Goal: Information Seeking & Learning: Learn about a topic

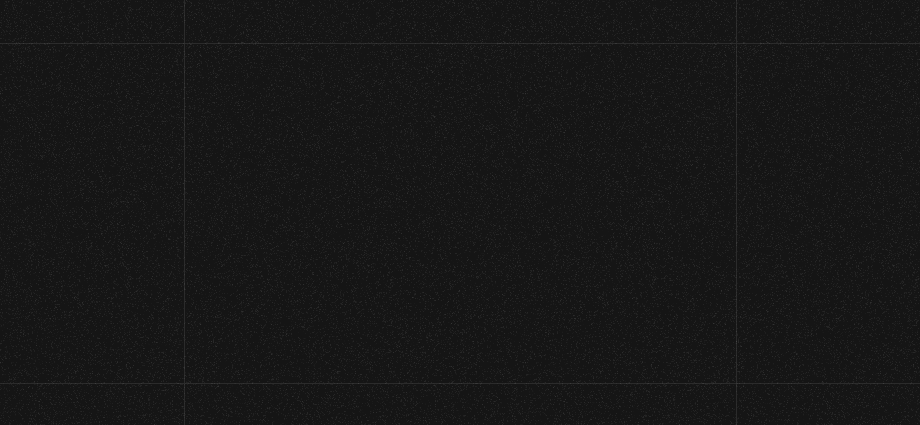
scroll to position [217, 0]
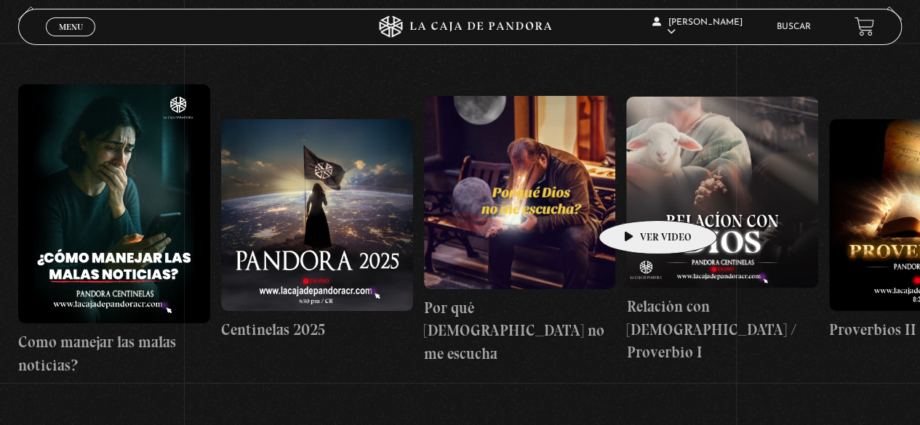
drag, startPoint x: 625, startPoint y: 199, endPoint x: 349, endPoint y: 202, distance: 276.4
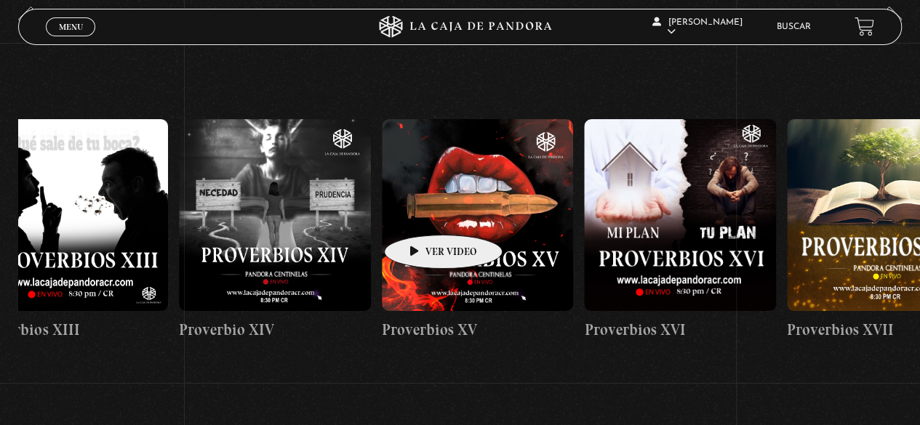
scroll to position [0, 3170]
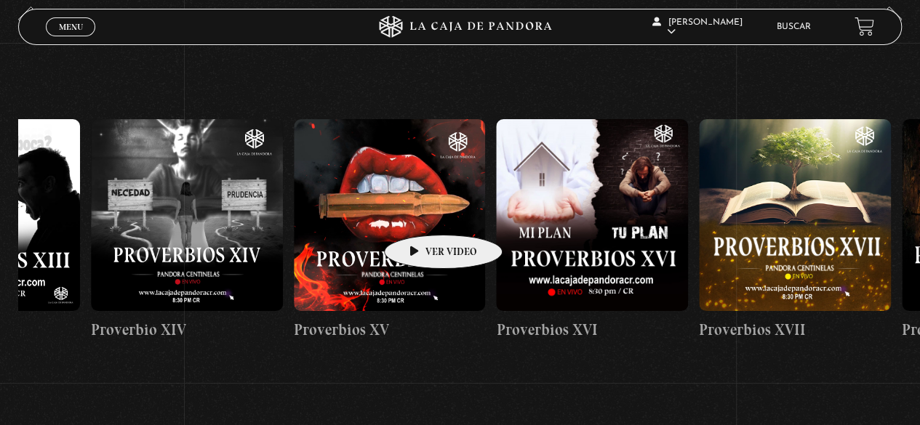
drag, startPoint x: 731, startPoint y: 204, endPoint x: 403, endPoint y: 215, distance: 328.2
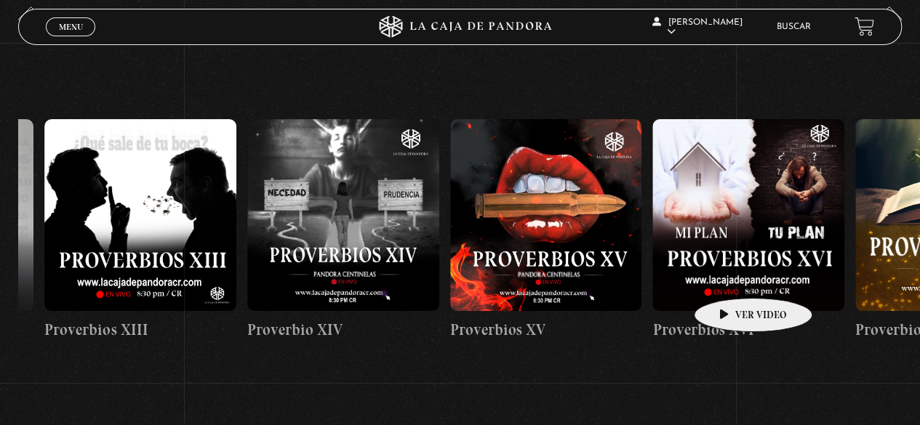
scroll to position [0, 2984]
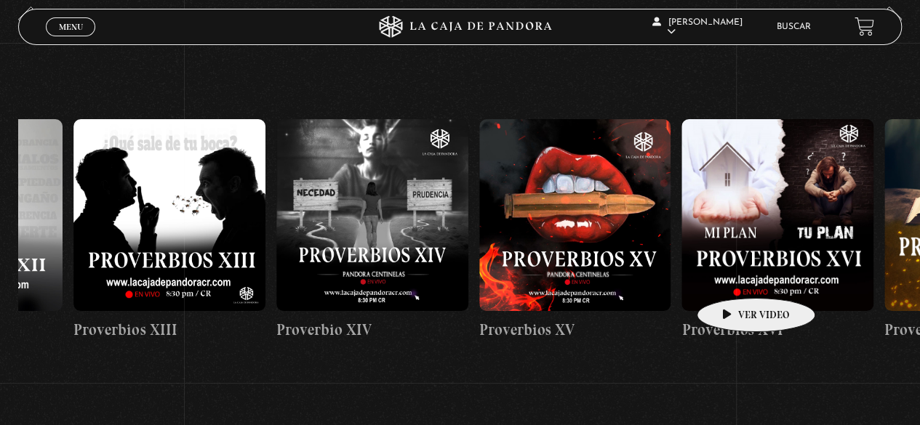
drag, startPoint x: 695, startPoint y: 267, endPoint x: 733, endPoint y: 276, distance: 39.0
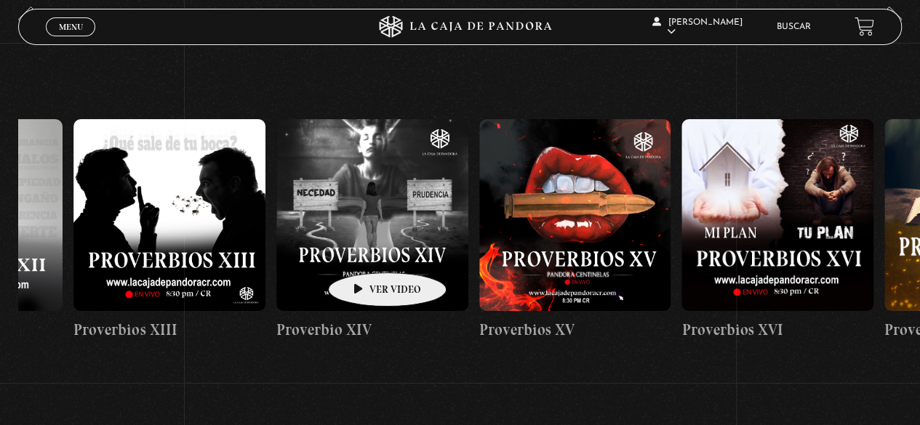
click at [364, 249] on figure at bounding box center [372, 215] width 192 height 192
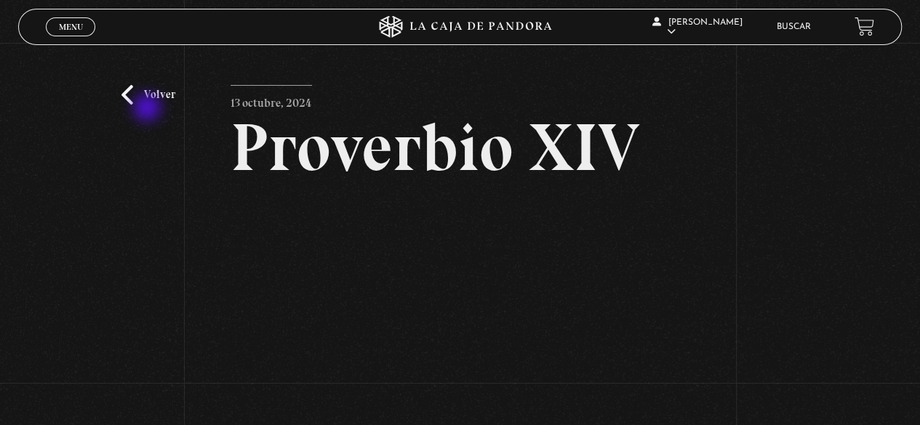
click at [148, 108] on div "Volver 13 octubre, 2024 Proverbio XIV WhatsApp Twitter Messenger Email" at bounding box center [460, 286] width 920 height 486
click at [146, 91] on link "Volver" at bounding box center [148, 95] width 54 height 20
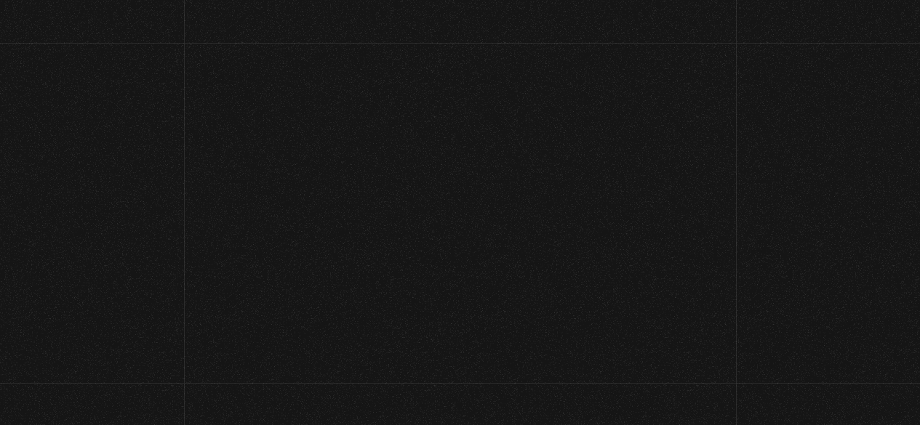
scroll to position [138, 0]
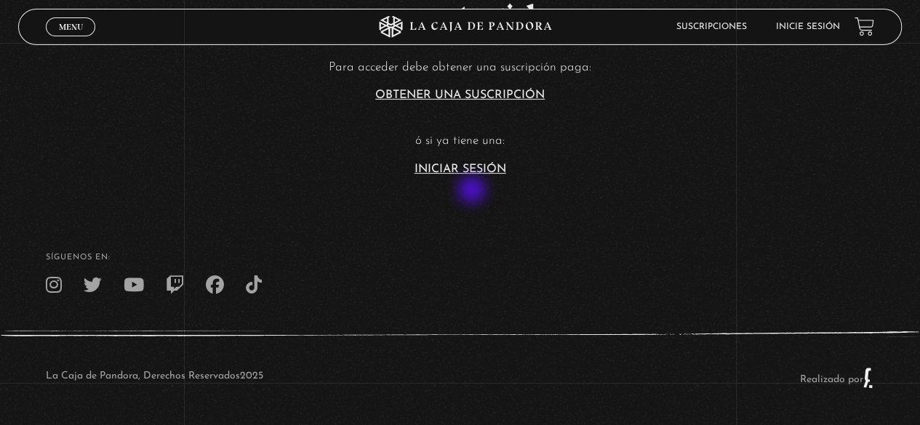
click at [480, 164] on link "Iniciar Sesión" at bounding box center [461, 170] width 92 height 12
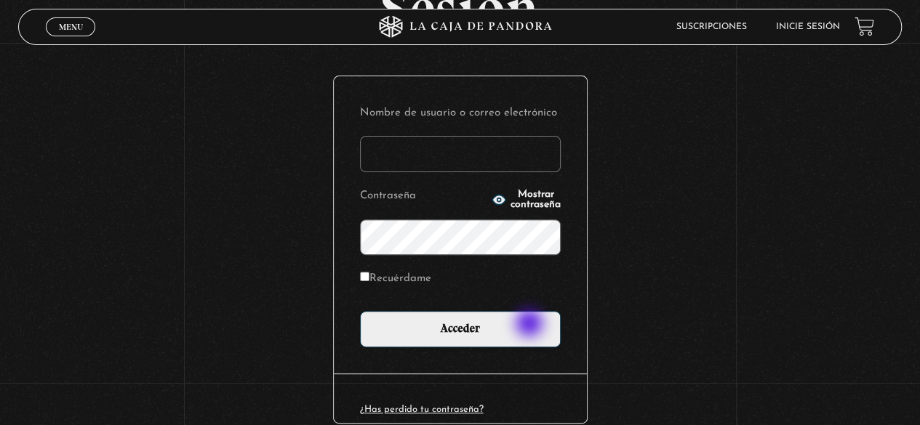
scroll to position [204, 0]
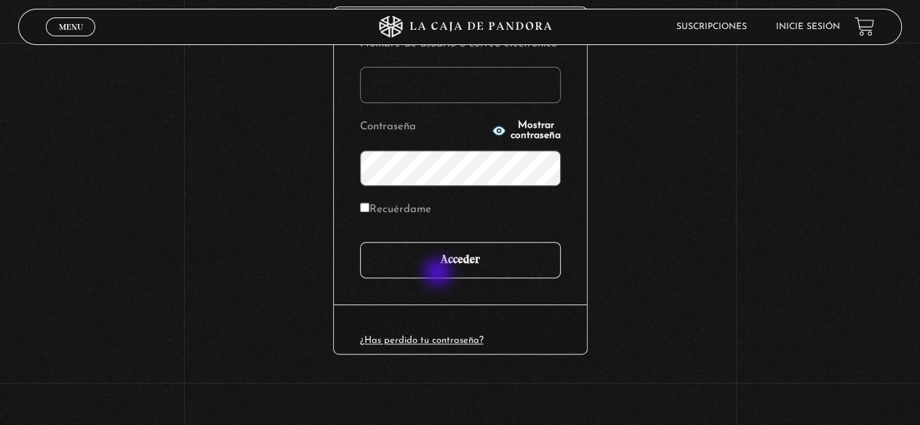
type input "paovanesa08@gmail.com"
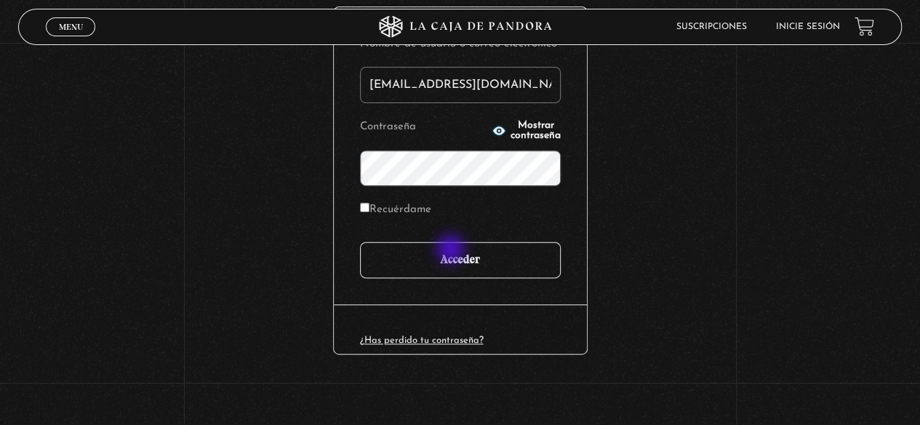
click at [452, 251] on input "Acceder" at bounding box center [460, 260] width 201 height 36
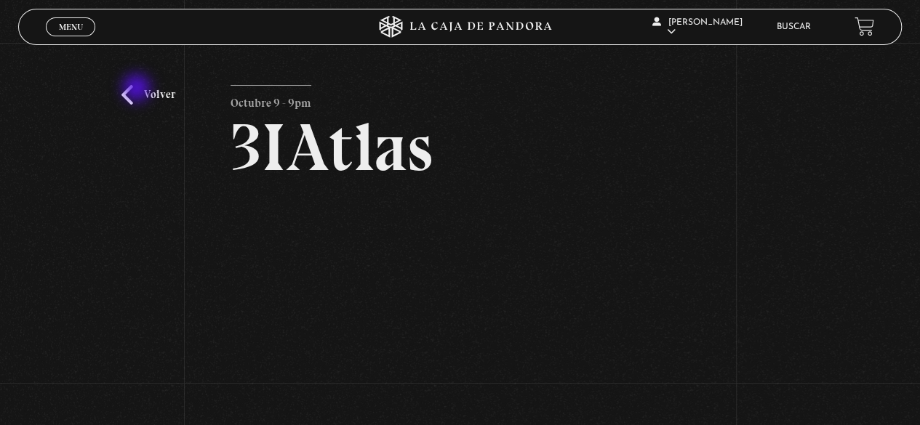
click at [139, 91] on link "Volver" at bounding box center [148, 95] width 54 height 20
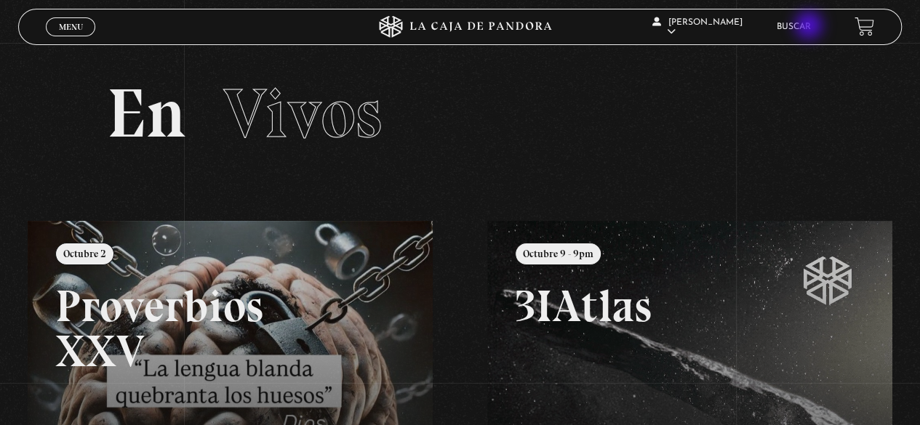
click at [810, 27] on link "Buscar" at bounding box center [794, 27] width 34 height 9
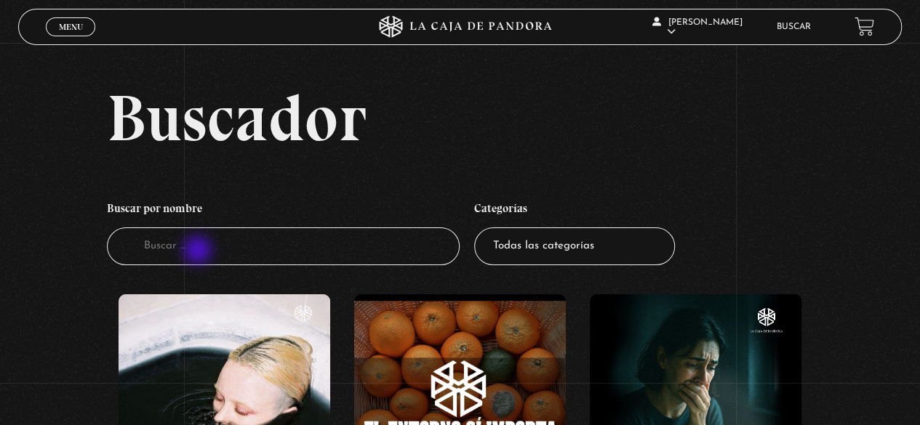
click at [199, 252] on input "Buscador" at bounding box center [283, 247] width 353 height 39
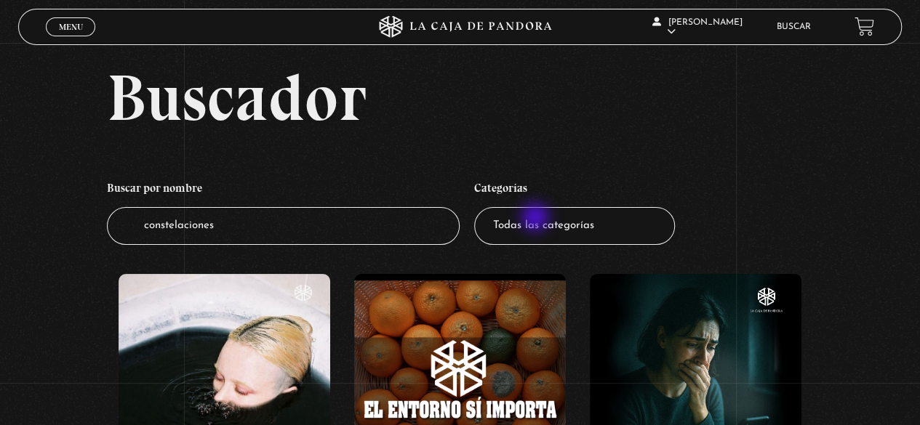
scroll to position [145, 0]
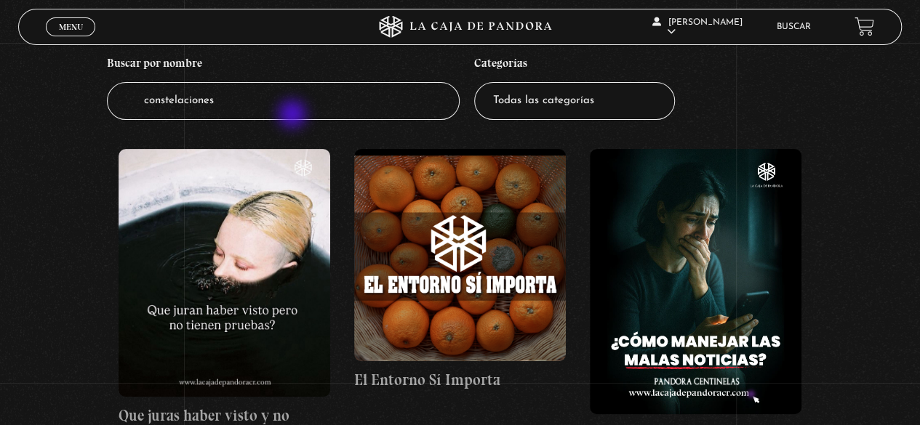
type input "constelaciones"
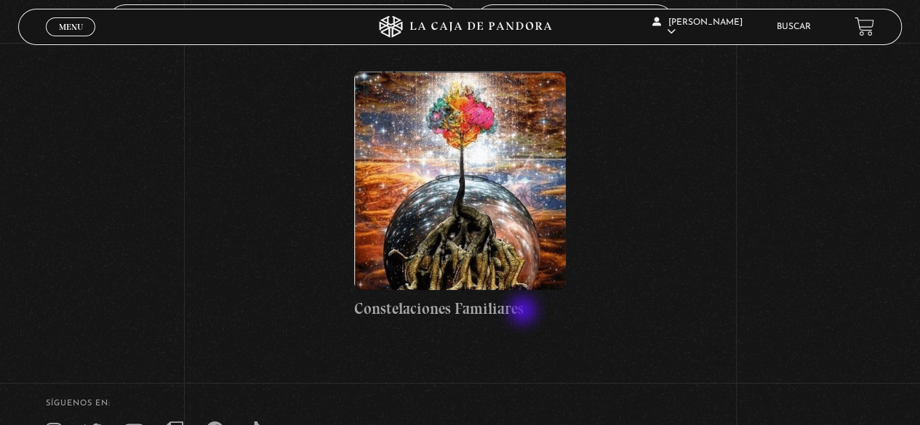
scroll to position [145, 0]
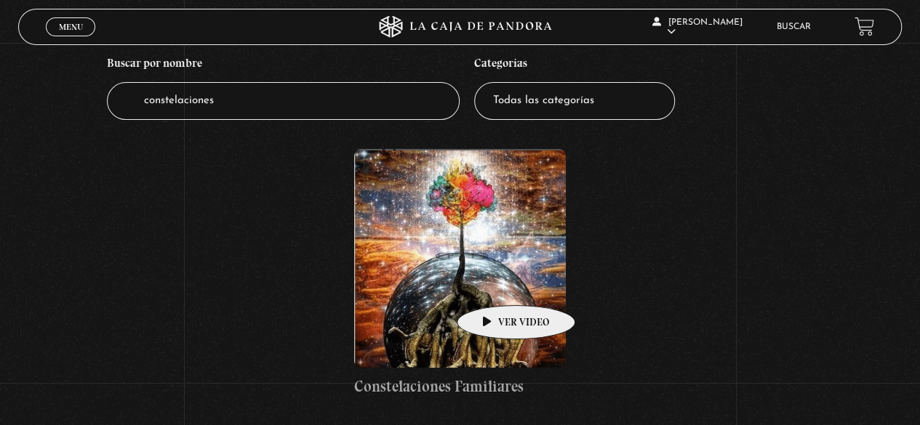
click at [490, 277] on figure at bounding box center [460, 258] width 212 height 218
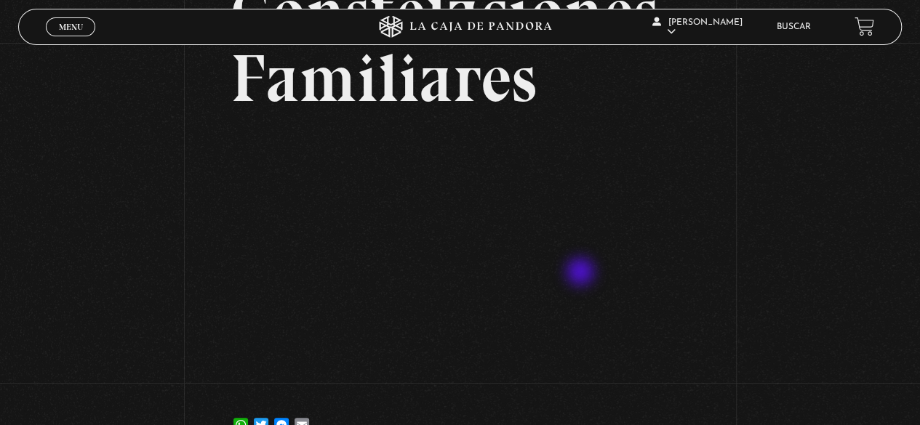
scroll to position [145, 0]
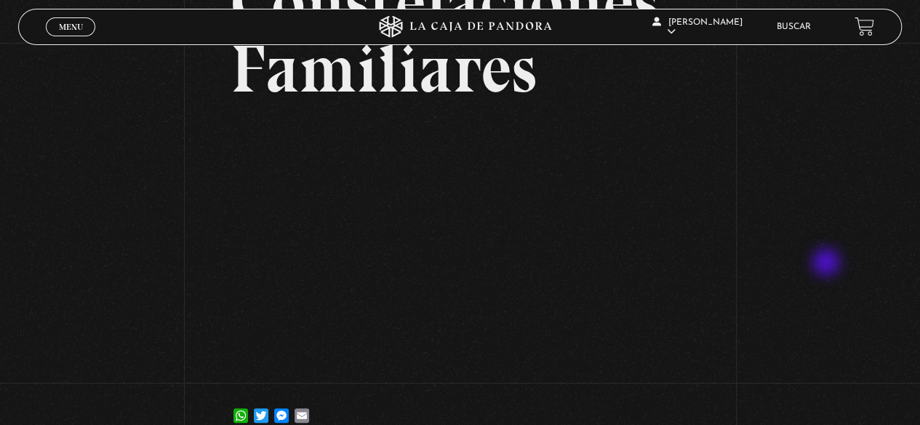
click at [828, 264] on div "Volver [DATE] Constelaciones Familiares WhatsApp Twitter Messenger Email" at bounding box center [460, 173] width 920 height 553
